Goal: Use online tool/utility: Utilize a website feature to perform a specific function

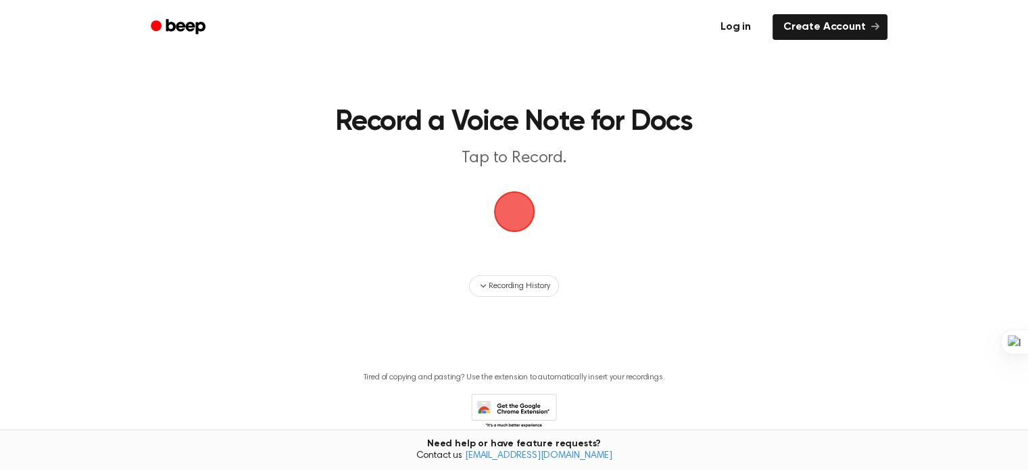
click at [751, 28] on link "Log in" at bounding box center [735, 26] width 57 height 31
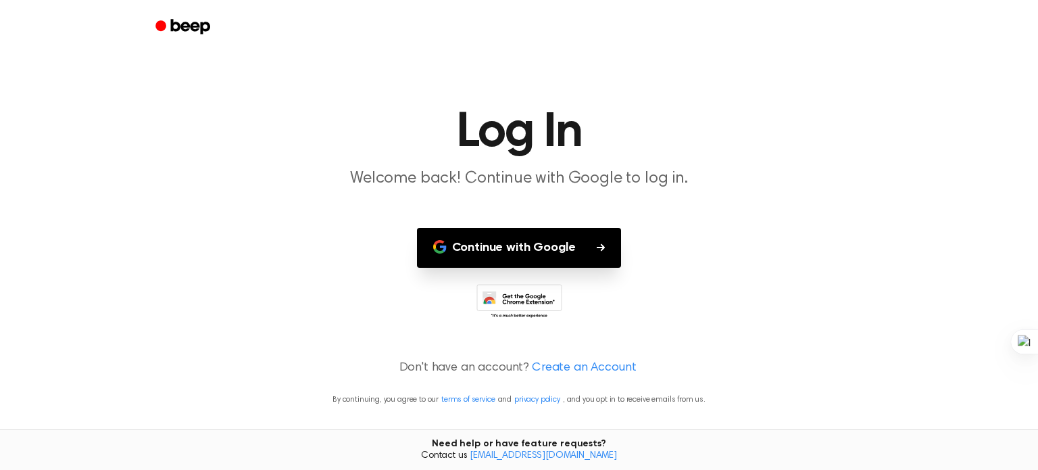
click at [495, 256] on button "Continue with Google" at bounding box center [519, 248] width 205 height 40
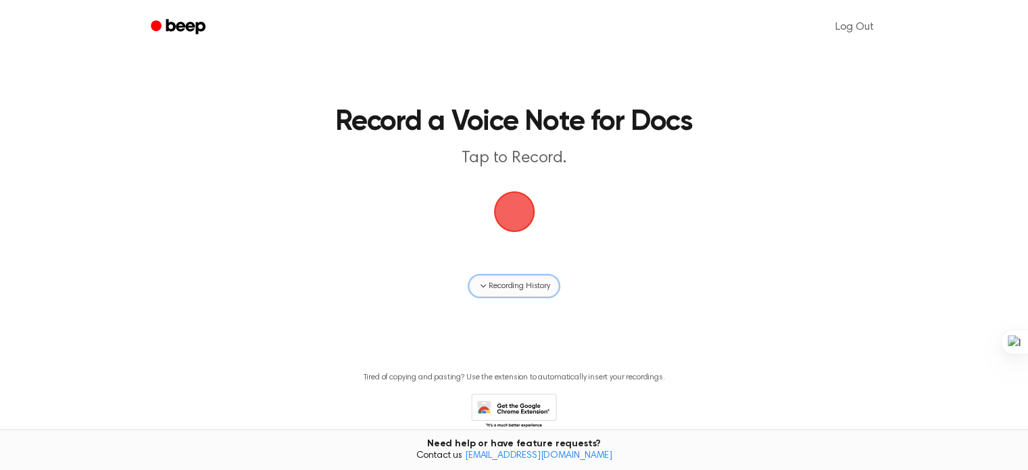
click at [504, 292] on button "Recording History" at bounding box center [513, 286] width 89 height 22
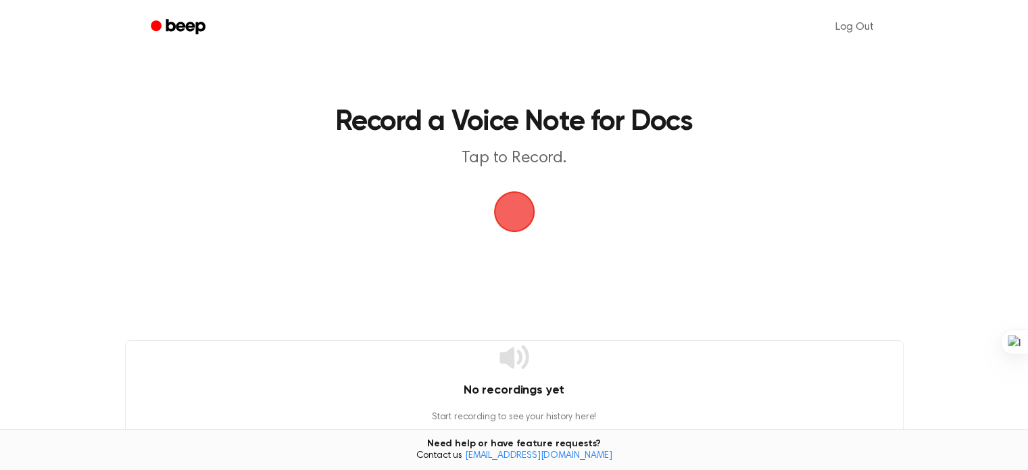
click at [506, 205] on span "button" at bounding box center [514, 212] width 38 height 38
click at [506, 205] on span "button" at bounding box center [514, 212] width 44 height 44
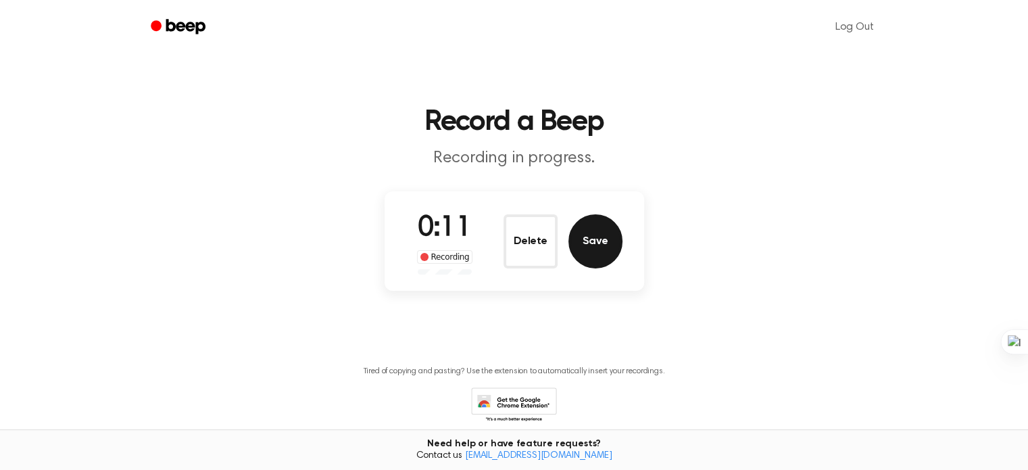
click at [608, 234] on button "Save" at bounding box center [595, 241] width 54 height 54
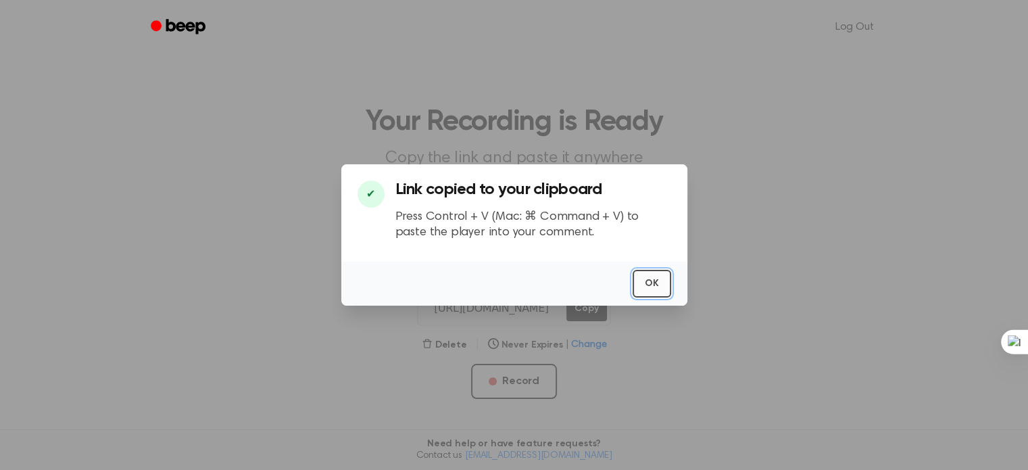
click at [644, 276] on button "OK" at bounding box center [652, 284] width 39 height 28
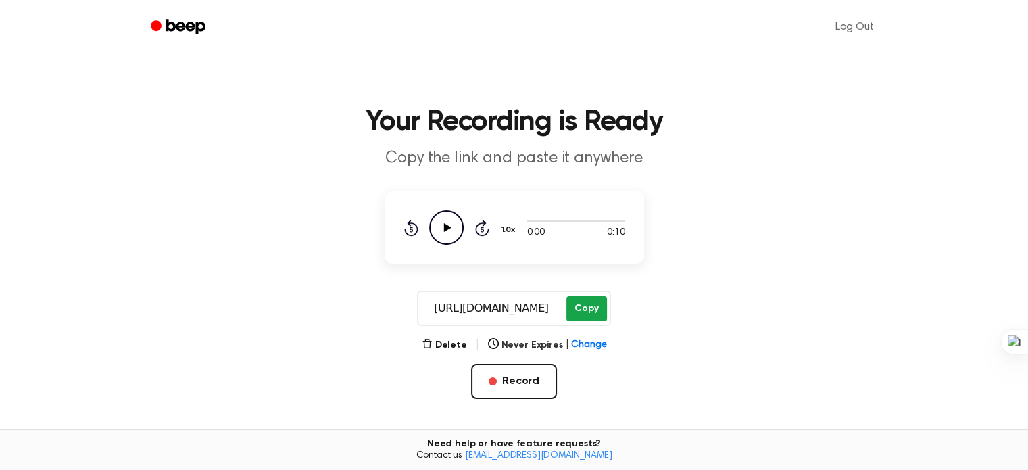
click at [594, 312] on button "Copy" at bounding box center [586, 308] width 40 height 25
click at [446, 341] on button "Delete" at bounding box center [444, 345] width 45 height 14
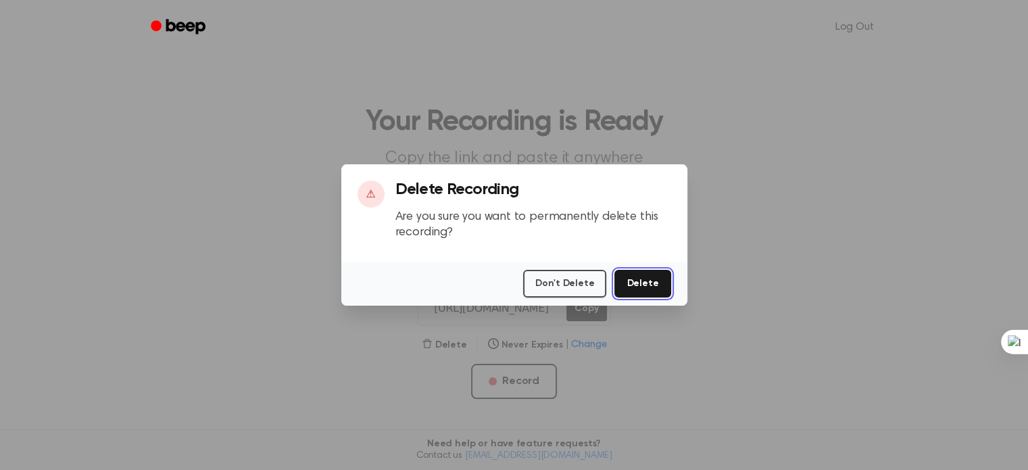
click at [658, 280] on button "Delete" at bounding box center [642, 284] width 56 height 28
